Goal: Answer question/provide support: Share knowledge or assist other users

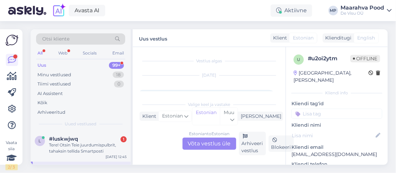
scroll to position [26, 0]
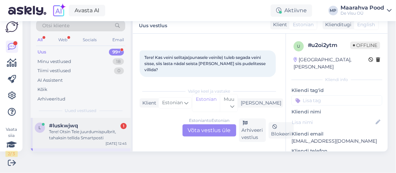
click at [86, 139] on div "Tere! Otsin Teie juurdumispulbrit, tahaksin tellida Smartposti" at bounding box center [88, 135] width 78 height 12
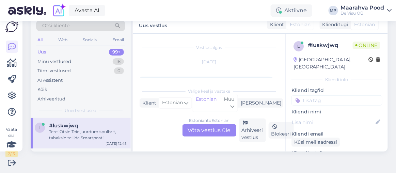
scroll to position [141, 0]
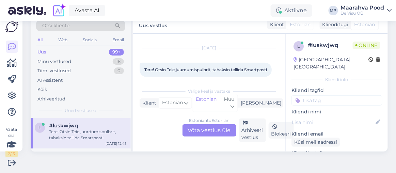
click at [206, 128] on div "Estonian to Estonian Võta vestlus üle" at bounding box center [210, 130] width 54 height 12
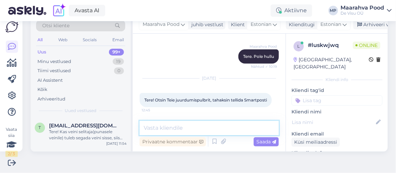
paste textarea "[URL][DOMAIN_NAME]"
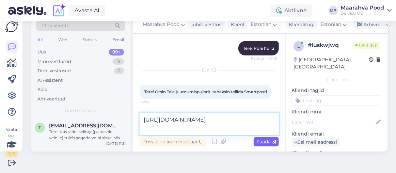
type textarea "[URL][DOMAIN_NAME]"
click at [263, 140] on span "Saada" at bounding box center [267, 142] width 20 height 6
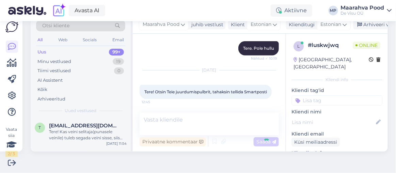
scroll to position [151, 0]
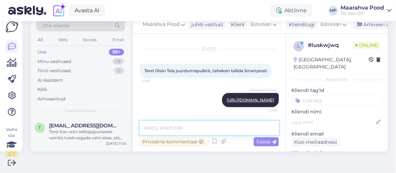
click at [224, 128] on textarea at bounding box center [209, 128] width 139 height 14
type textarea "Palun tehke e-poes tellimus :)"
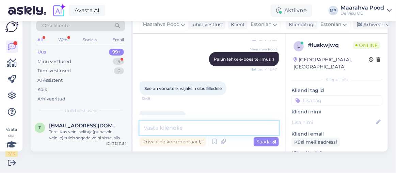
scroll to position [240, 0]
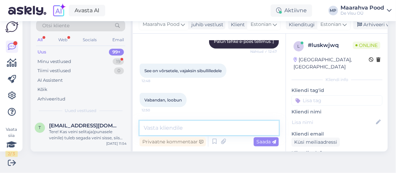
click at [168, 127] on textarea at bounding box center [209, 128] width 139 height 14
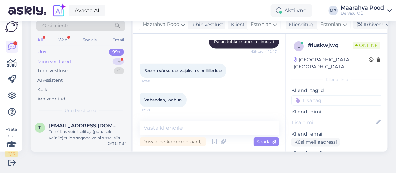
click at [66, 60] on div "Minu vestlused" at bounding box center [54, 61] width 34 height 7
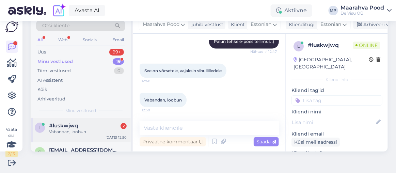
click at [66, 131] on div "Vabandan, loobun" at bounding box center [88, 132] width 78 height 6
click at [70, 71] on div "Tiimi vestlused" at bounding box center [53, 70] width 33 height 7
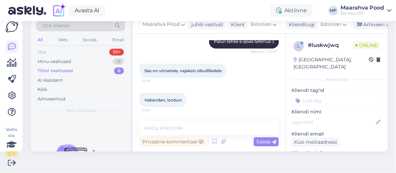
click at [69, 54] on div "Uus 99+" at bounding box center [80, 52] width 89 height 10
